Goal: Information Seeking & Learning: Check status

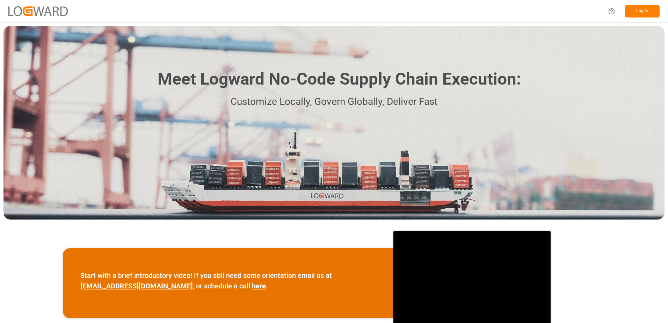
click at [635, 12] on button "Log In" at bounding box center [642, 11] width 35 height 12
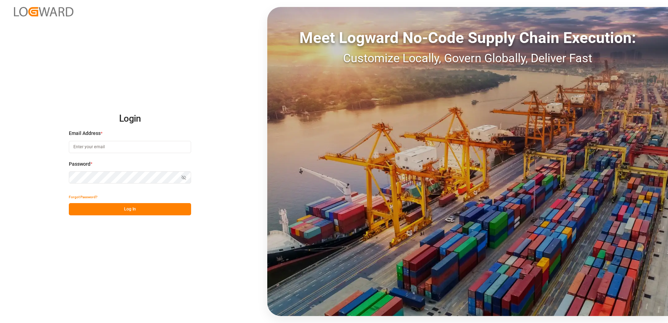
type input "[EMAIL_ADDRESS][DOMAIN_NAME]"
click at [118, 205] on button "Log In" at bounding box center [130, 209] width 122 height 12
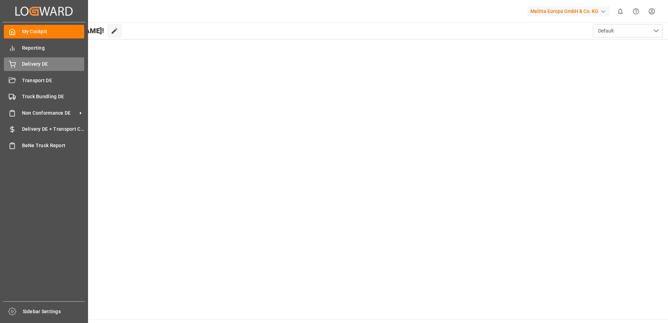
click at [14, 64] on icon at bounding box center [12, 64] width 7 height 7
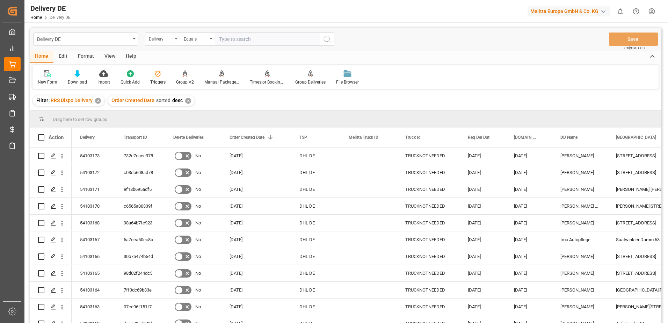
click at [175, 39] on div "Delivery" at bounding box center [162, 38] width 35 height 13
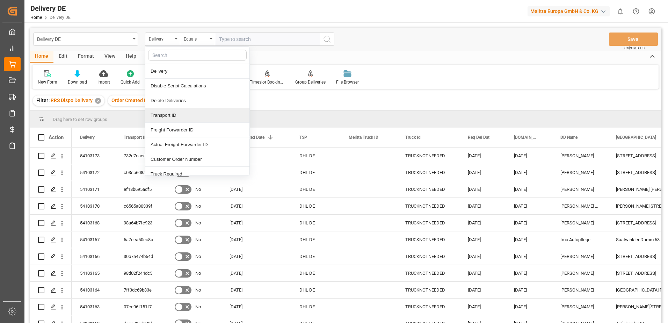
click at [164, 115] on div "Transport ID" at bounding box center [197, 115] width 104 height 15
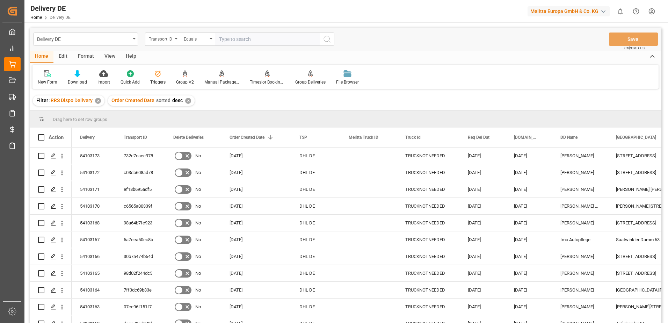
click at [222, 41] on input "text" at bounding box center [267, 38] width 105 height 13
click at [256, 38] on input "text" at bounding box center [267, 38] width 105 height 13
paste input "a43fd2f9abb6"
type input "a43fd2f9abb6"
click at [326, 40] on icon "search button" at bounding box center [327, 39] width 8 height 8
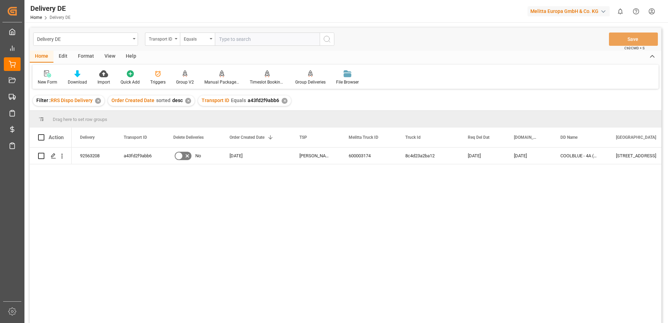
click at [282, 101] on div "✕" at bounding box center [285, 101] width 6 height 6
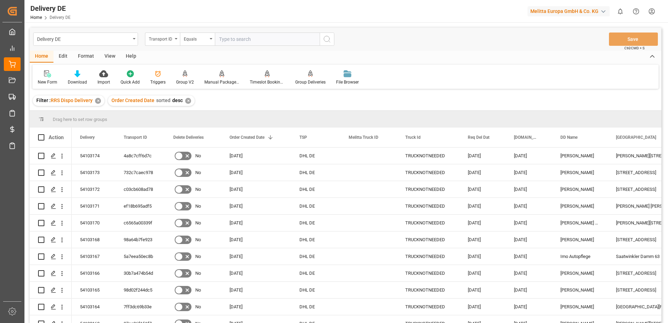
click at [227, 40] on input "text" at bounding box center [267, 38] width 105 height 13
click at [220, 41] on input "text" at bounding box center [267, 38] width 105 height 13
type input "92563209"
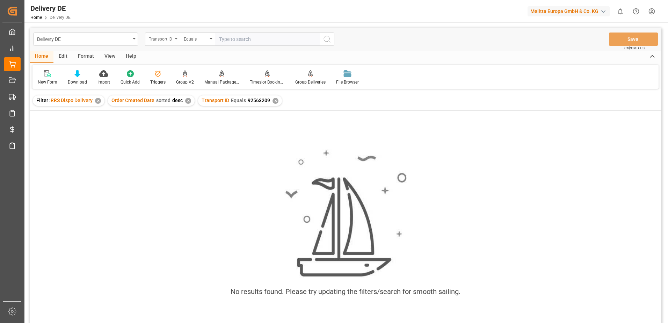
click at [179, 37] on div "Transport ID" at bounding box center [162, 38] width 35 height 13
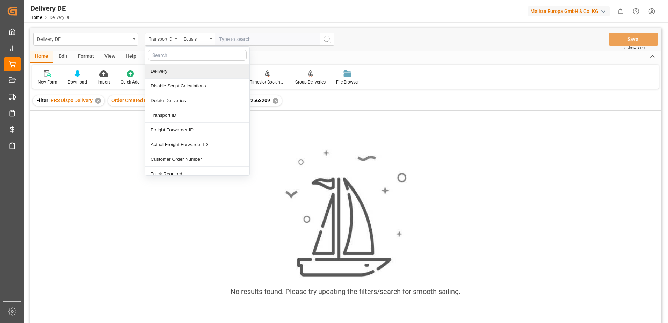
click at [166, 73] on div "Delivery" at bounding box center [197, 71] width 104 height 15
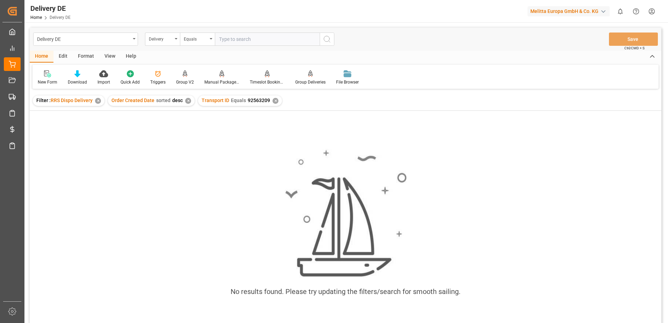
click at [273, 102] on div "✕" at bounding box center [276, 101] width 6 height 6
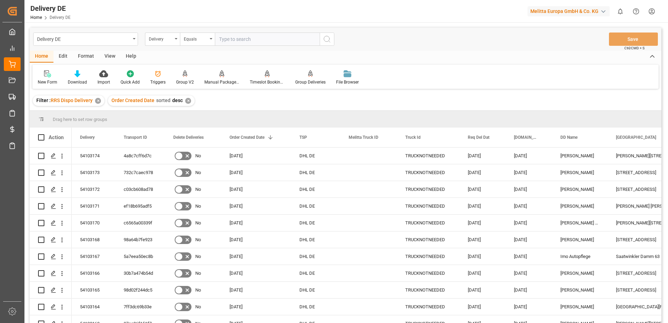
click at [235, 35] on input "text" at bounding box center [267, 38] width 105 height 13
type input "92563209"
click at [326, 41] on circle "search button" at bounding box center [327, 39] width 6 height 6
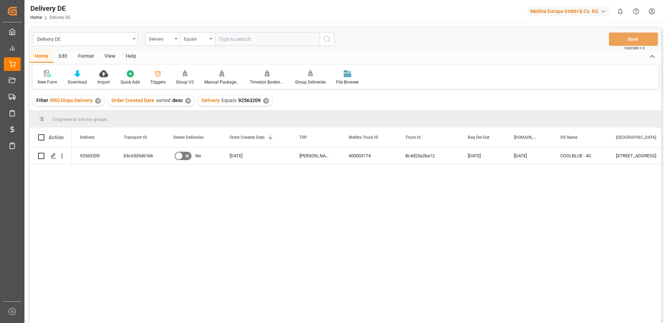
click at [263, 101] on div "✕" at bounding box center [266, 101] width 6 height 6
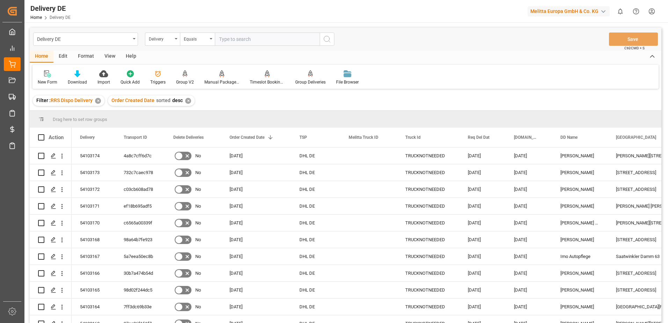
click at [177, 38] on div "Delivery" at bounding box center [162, 38] width 35 height 13
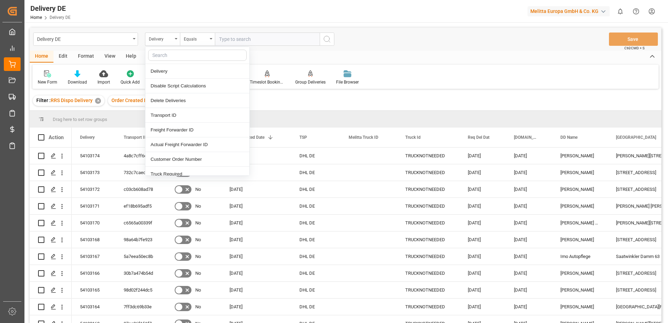
click at [177, 38] on div "Delivery" at bounding box center [162, 38] width 35 height 13
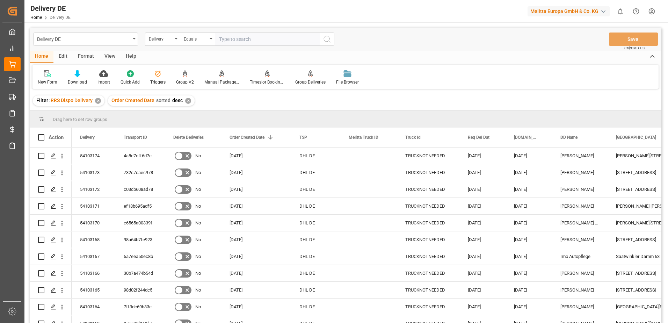
click at [177, 38] on div "Delivery" at bounding box center [162, 38] width 35 height 13
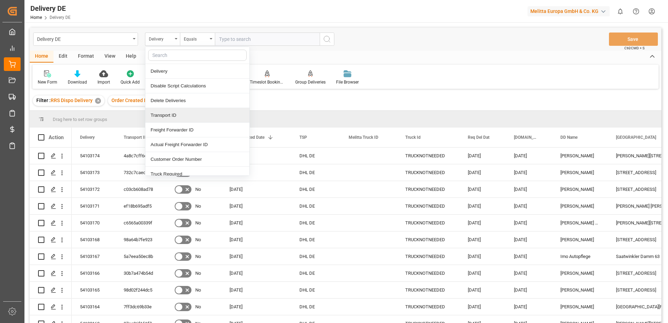
click at [166, 117] on div "Transport ID" at bounding box center [197, 115] width 104 height 15
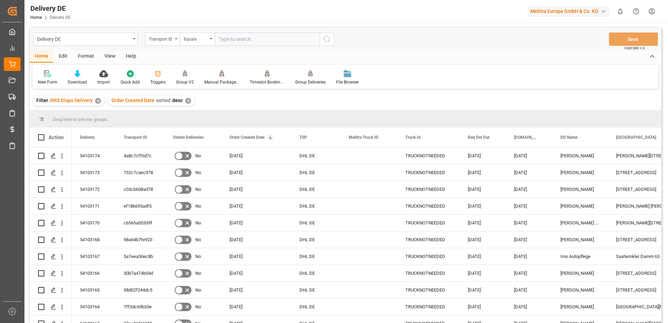
click at [234, 44] on input "text" at bounding box center [267, 38] width 105 height 13
click at [225, 41] on input "text" at bounding box center [267, 38] width 105 height 13
paste input "b3c6535d61b6"
type input "b3c6535d61b6"
click at [329, 40] on icon "search button" at bounding box center [327, 39] width 8 height 8
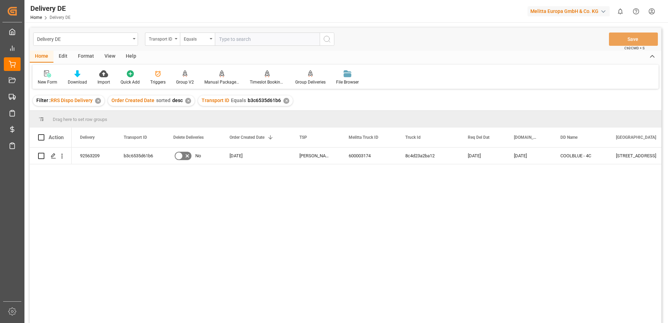
click at [284, 102] on div "✕" at bounding box center [286, 101] width 6 height 6
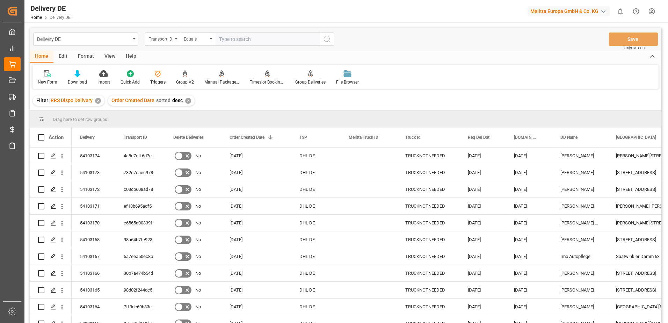
click at [240, 38] on input "text" at bounding box center [267, 38] width 105 height 13
drag, startPoint x: 227, startPoint y: 35, endPoint x: 240, endPoint y: 35, distance: 12.9
click at [227, 35] on input "text" at bounding box center [267, 38] width 105 height 13
paste input "79c9779ba04c"
type input "79c9779ba04c"
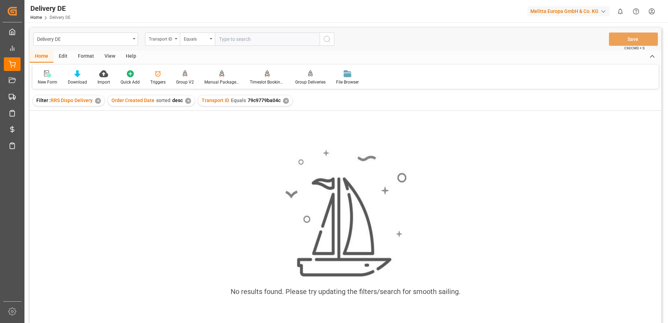
click at [188, 99] on div "✕" at bounding box center [188, 101] width 6 height 6
click at [283, 101] on div "✕" at bounding box center [286, 101] width 6 height 6
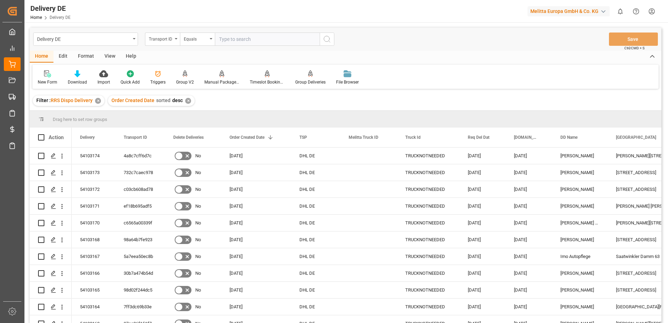
click at [238, 37] on input "text" at bounding box center [267, 38] width 105 height 13
paste input "79c9779ba04c"
type input "79c9779ba04c"
click at [324, 41] on icon "search button" at bounding box center [327, 39] width 8 height 8
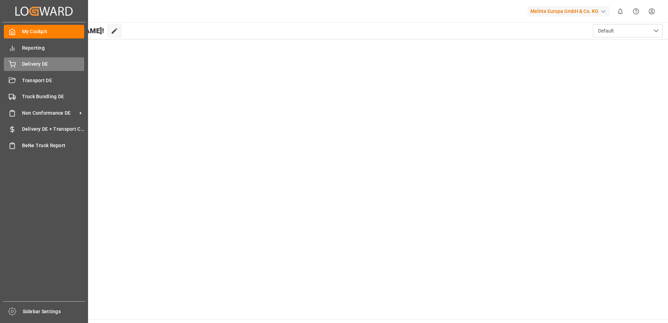
click at [15, 63] on icon at bounding box center [12, 63] width 6 height 5
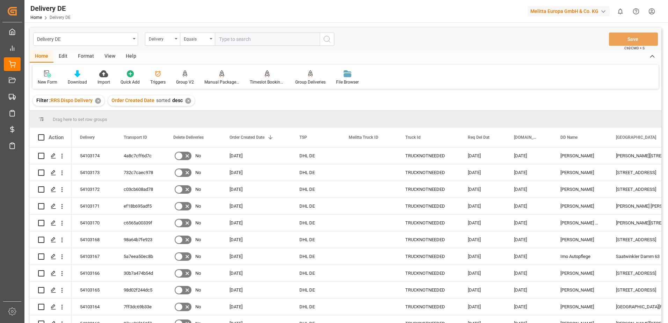
click at [240, 37] on input "text" at bounding box center [267, 38] width 105 height 13
click at [176, 37] on div "Delivery" at bounding box center [162, 38] width 35 height 13
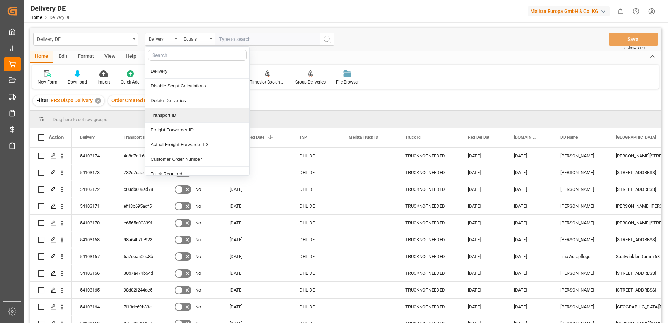
click at [172, 115] on div "Transport ID" at bounding box center [197, 115] width 104 height 15
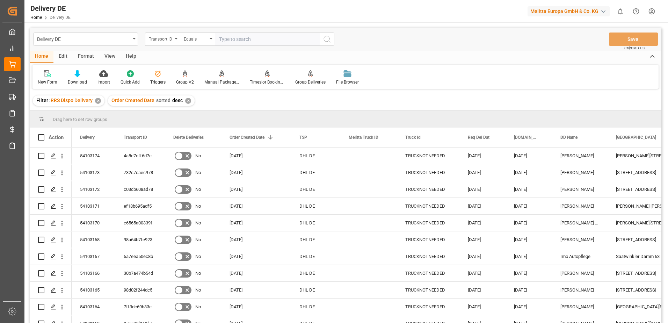
click at [230, 38] on input "text" at bounding box center [267, 38] width 105 height 13
click at [241, 36] on input "text" at bounding box center [267, 38] width 105 height 13
paste input "/ b3c6535d61b6"
click at [218, 39] on input "/ b3c6535d61b6" at bounding box center [267, 38] width 105 height 13
type input "b3c6535d61b6"
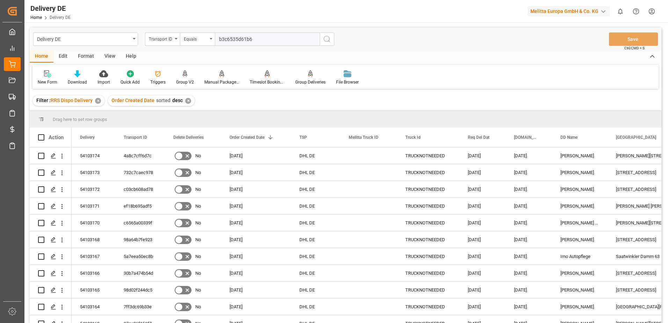
click at [329, 37] on icon "search button" at bounding box center [327, 39] width 8 height 8
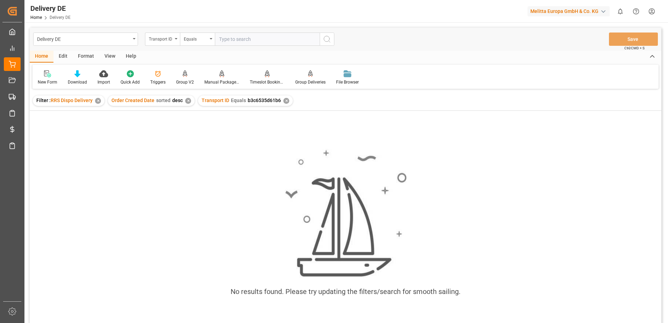
click at [283, 101] on div "✕" at bounding box center [286, 101] width 6 height 6
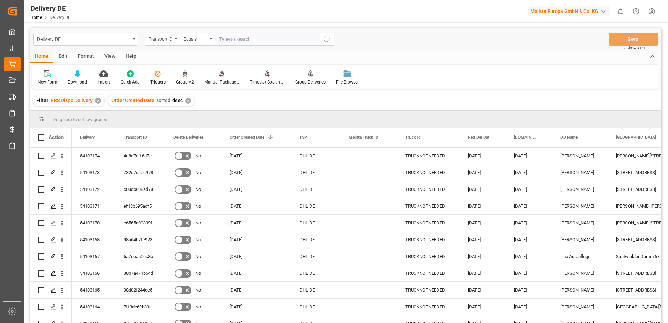
click at [228, 42] on input "text" at bounding box center [267, 38] width 105 height 13
click at [249, 42] on input "text" at bounding box center [267, 38] width 105 height 13
paste input "b3c6535d61b6"
type input "b3c6535d61b6"
click at [328, 38] on icon "search button" at bounding box center [327, 39] width 8 height 8
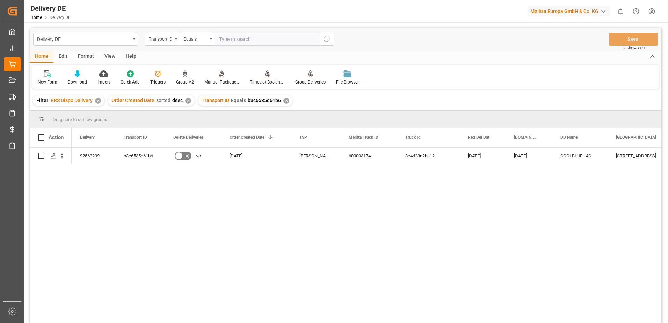
click at [284, 101] on div "✕" at bounding box center [286, 101] width 6 height 6
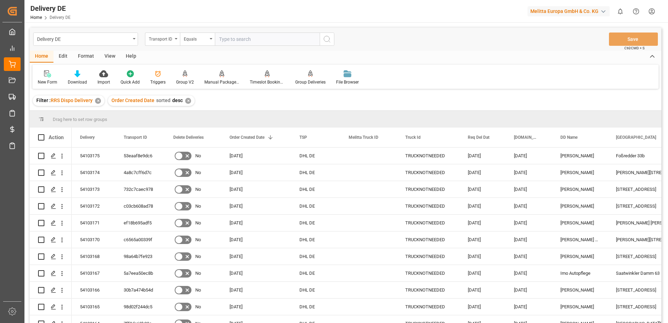
click at [225, 38] on input "text" at bounding box center [267, 38] width 105 height 13
click at [223, 39] on input "text" at bounding box center [267, 38] width 105 height 13
paste input "79c9779ba04c"
type input "79c9779ba04c"
click at [327, 39] on icon "search button" at bounding box center [327, 39] width 8 height 8
